Goal: Navigation & Orientation: Find specific page/section

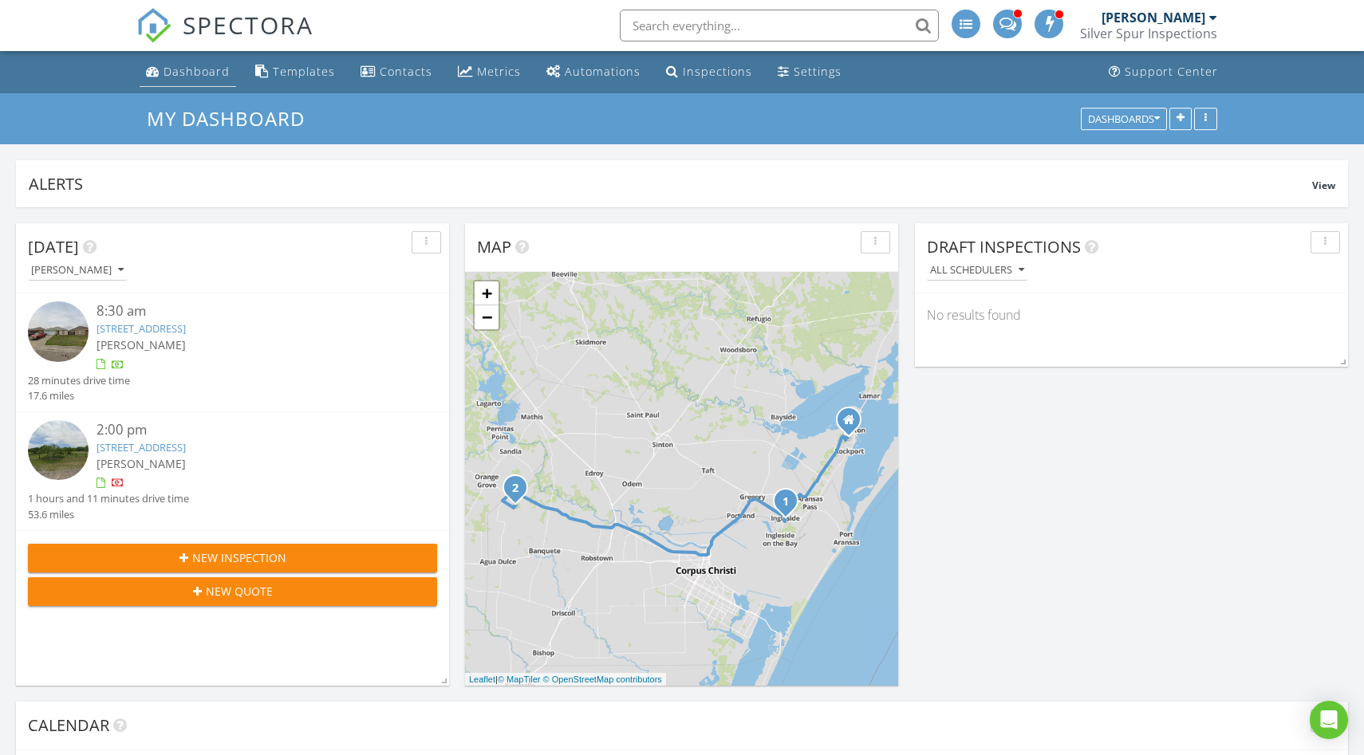
click at [163, 67] on div "Dashboard" at bounding box center [196, 71] width 66 height 15
click at [482, 77] on div "Metrics" at bounding box center [499, 71] width 44 height 15
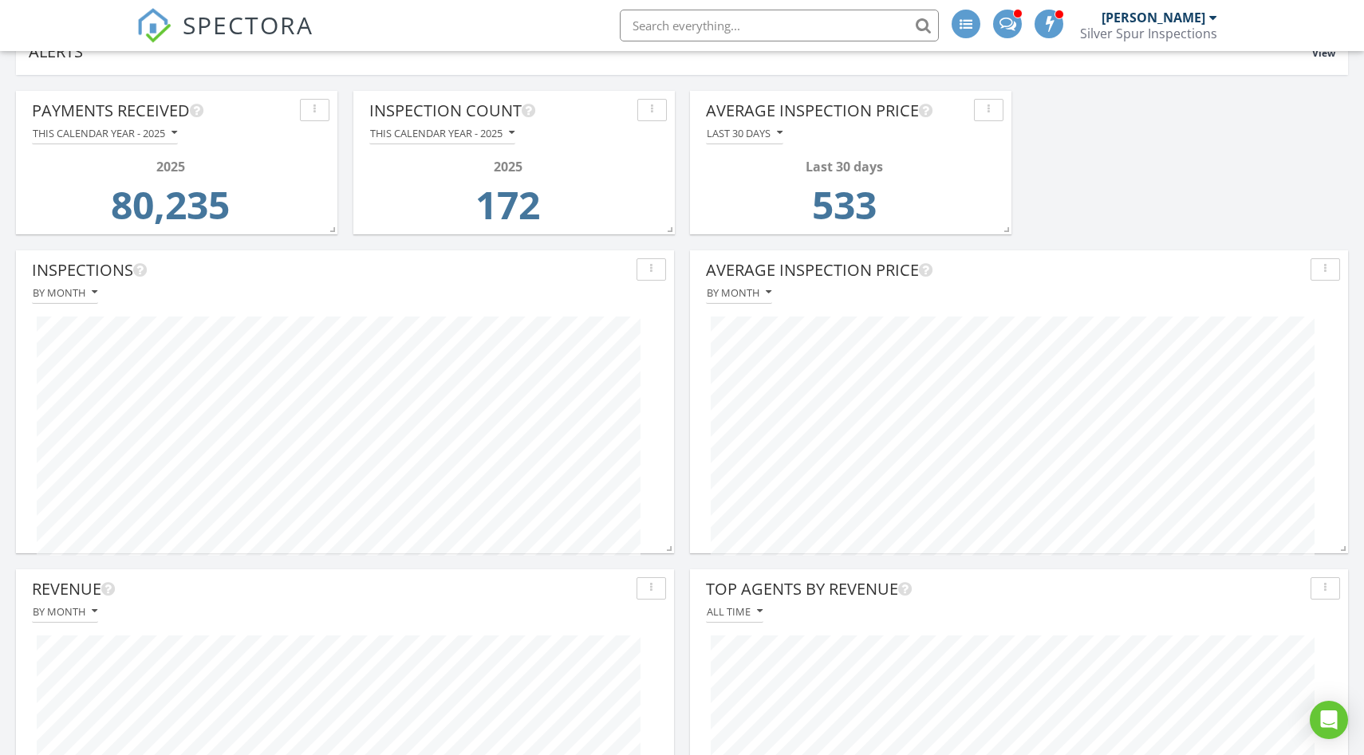
scroll to position [343, 433]
